Goal: Task Accomplishment & Management: Use online tool/utility

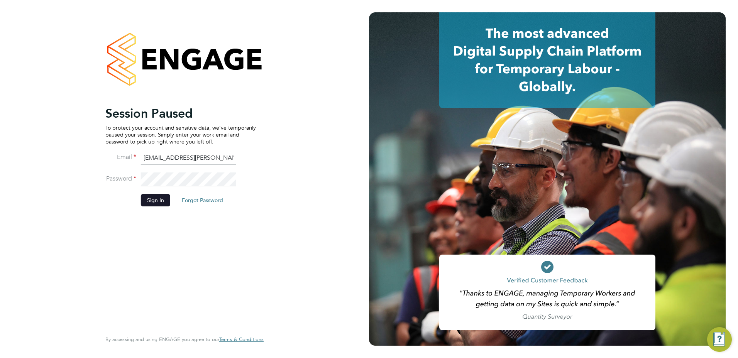
click at [151, 203] on button "Sign In" at bounding box center [155, 200] width 29 height 12
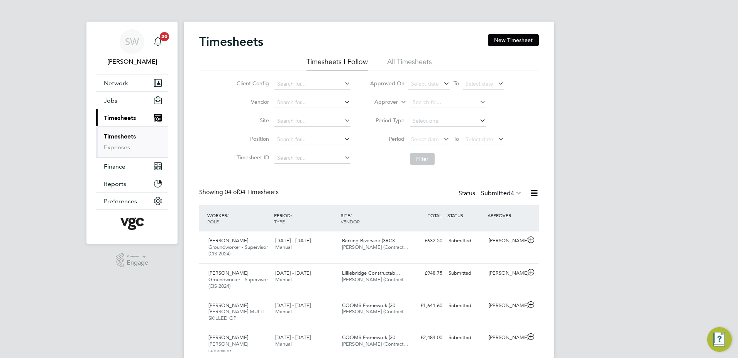
click at [125, 134] on link "Timesheets" at bounding box center [120, 136] width 32 height 7
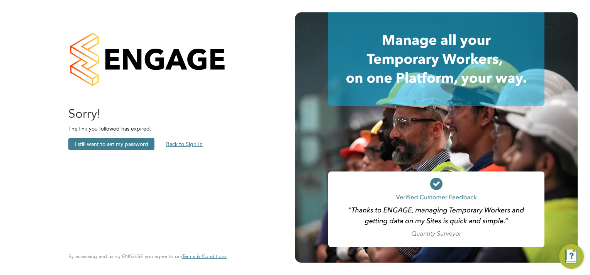
click at [176, 144] on button "Back to Sign In" at bounding box center [184, 144] width 49 height 12
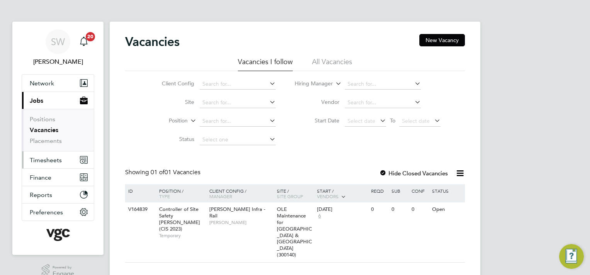
click at [38, 157] on span "Timesheets" at bounding box center [46, 159] width 32 height 7
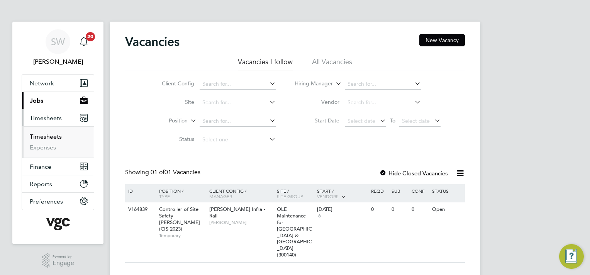
click at [34, 137] on link "Timesheets" at bounding box center [46, 136] width 32 height 7
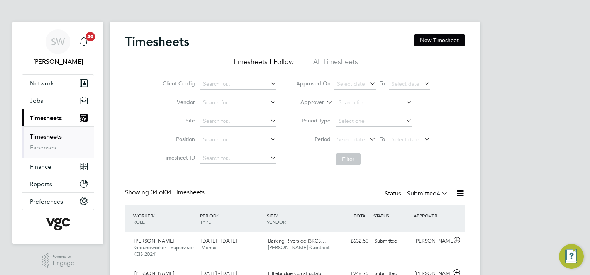
click at [49, 136] on link "Timesheets" at bounding box center [46, 136] width 32 height 7
click at [46, 145] on link "Expenses" at bounding box center [43, 147] width 26 height 7
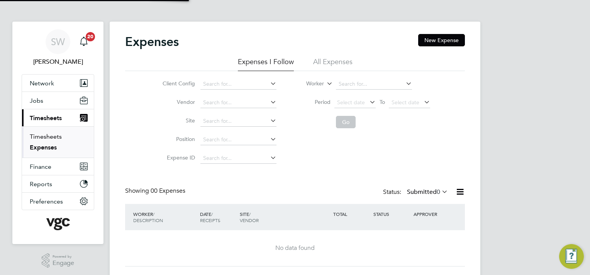
click at [46, 134] on link "Timesheets" at bounding box center [46, 136] width 32 height 7
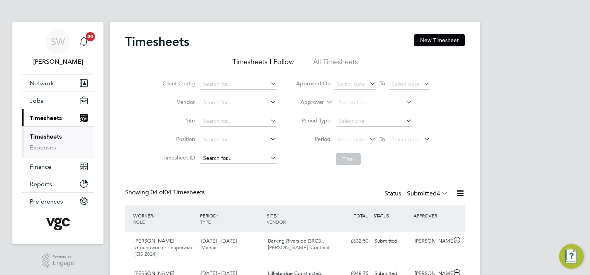
scroll to position [19, 67]
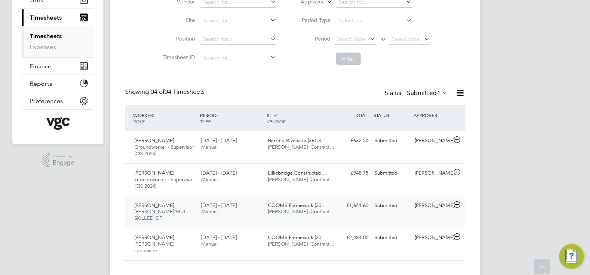
click at [285, 206] on span "COOMS Framework (30…" at bounding box center [297, 205] width 58 height 7
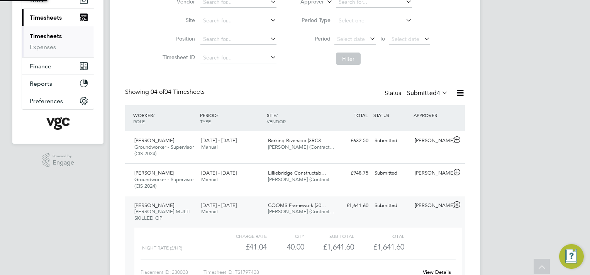
scroll to position [13, 75]
click at [520, 177] on div "SW Simon Woodcock Notifications 20 Applications: Network Team Members Businesse…" at bounding box center [295, 130] width 590 height 460
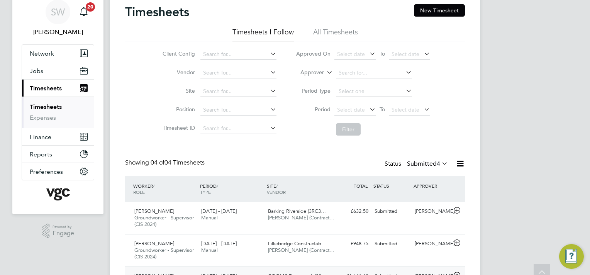
scroll to position [0, 0]
